Goal: Information Seeking & Learning: Learn about a topic

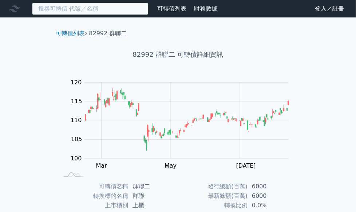
click at [67, 8] on input at bounding box center [90, 9] width 116 height 12
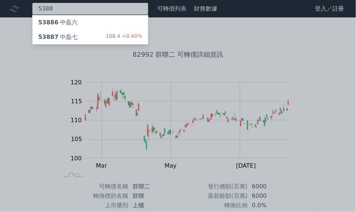
type input "5388"
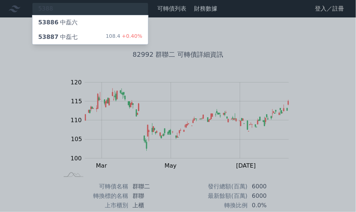
click at [108, 42] on div "53887 中磊七 108.4 +0.40%" at bounding box center [90, 37] width 116 height 15
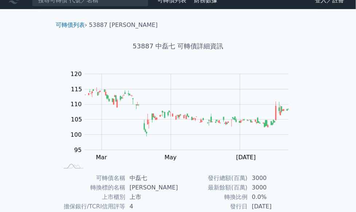
scroll to position [6, 0]
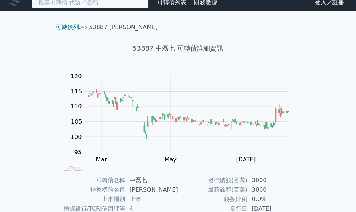
click at [69, 4] on input at bounding box center [90, 2] width 116 height 12
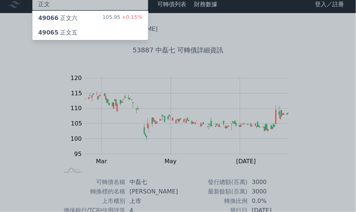
type input "正文"
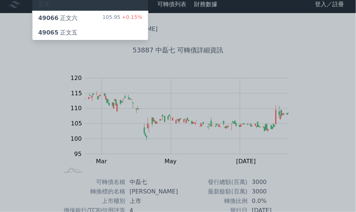
click at [97, 21] on div "49066 正文六 105.95 +0.15%" at bounding box center [90, 18] width 116 height 15
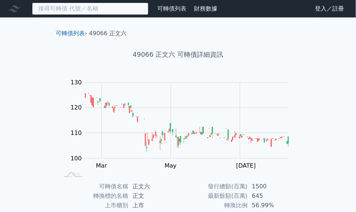
click at [99, 6] on input at bounding box center [90, 9] width 116 height 12
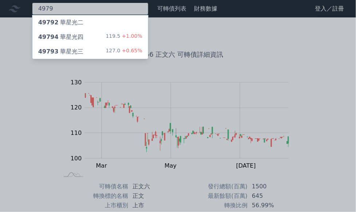
type input "4979"
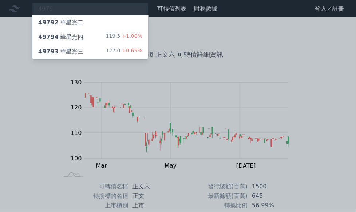
click at [127, 38] on span "+1.00%" at bounding box center [131, 36] width 22 height 6
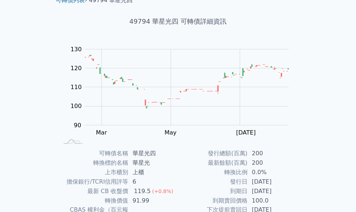
scroll to position [31, 0]
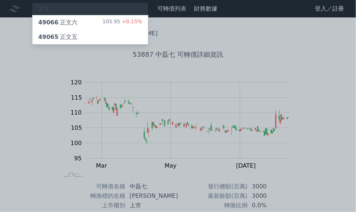
click at [61, 9] on div at bounding box center [178, 106] width 356 height 212
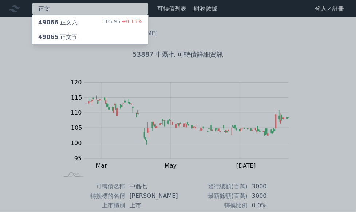
click at [61, 9] on div "正文 49066 正文六 105.95 +0.15% 49065 正文五" at bounding box center [90, 9] width 116 height 12
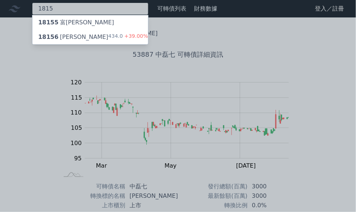
type input "1815"
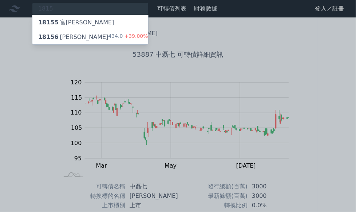
click at [123, 39] on span "+39.00%" at bounding box center [135, 36] width 25 height 6
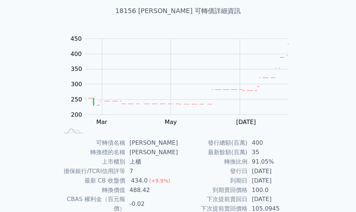
scroll to position [31, 0]
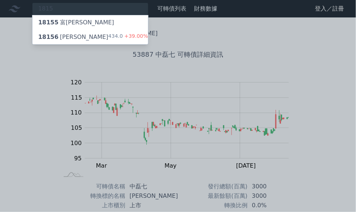
click at [66, 22] on div "18155 富喬五" at bounding box center [76, 22] width 76 height 9
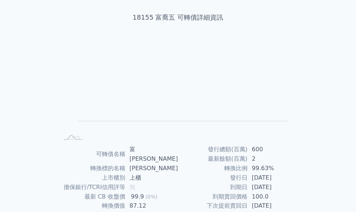
scroll to position [6, 0]
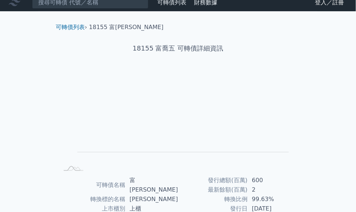
click at [174, 4] on link "可轉債列表" at bounding box center [171, 2] width 29 height 7
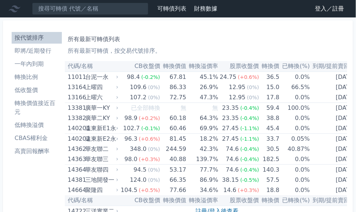
click at [27, 50] on li "即將/近期發行" at bounding box center [37, 51] width 50 height 9
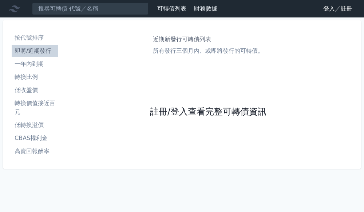
click at [221, 114] on link "註冊/登入查看完整可轉債資訊" at bounding box center [208, 112] width 116 height 12
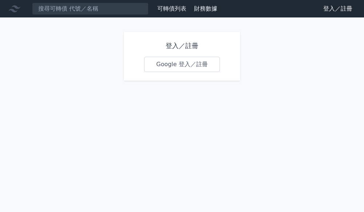
click at [179, 65] on link "Google 登入／註冊" at bounding box center [182, 64] width 76 height 15
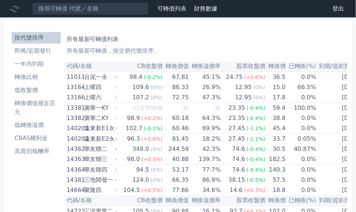
click at [38, 51] on li "即將/近期發行" at bounding box center [36, 51] width 49 height 9
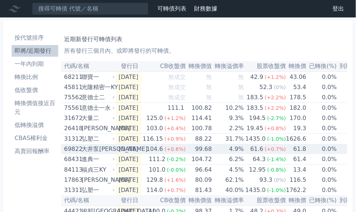
click at [99, 149] on div "大井泵[PERSON_NAME]" at bounding box center [97, 149] width 32 height 10
